Goal: Navigation & Orientation: Find specific page/section

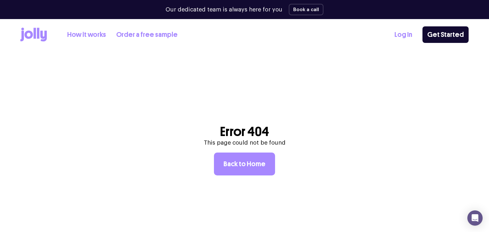
click at [411, 34] on link "Log In" at bounding box center [403, 35] width 18 height 11
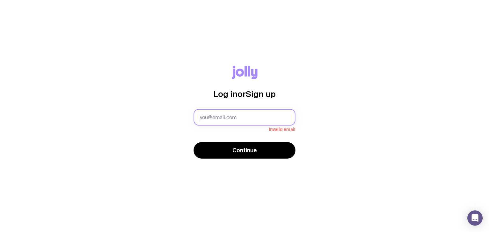
click at [197, 118] on input "text" at bounding box center [245, 117] width 102 height 17
type input "[PERSON_NAME][EMAIL_ADDRESS][PERSON_NAME][DOMAIN_NAME]"
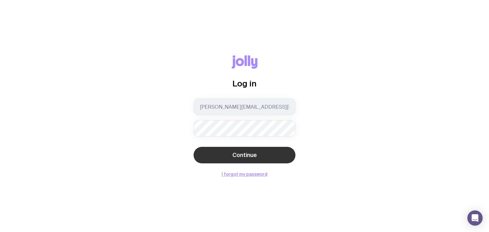
click at [227, 151] on button "Continue" at bounding box center [245, 155] width 102 height 17
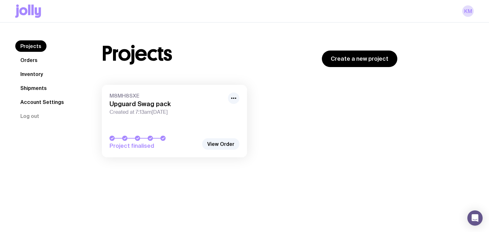
click at [37, 73] on link "Inventory" at bounding box center [31, 73] width 33 height 11
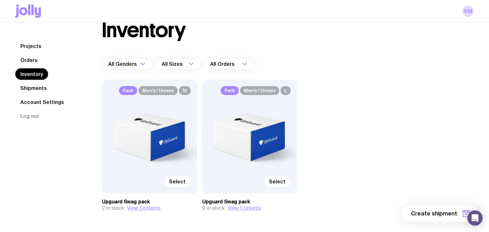
scroll to position [24, 0]
